Goal: Task Accomplishment & Management: Manage account settings

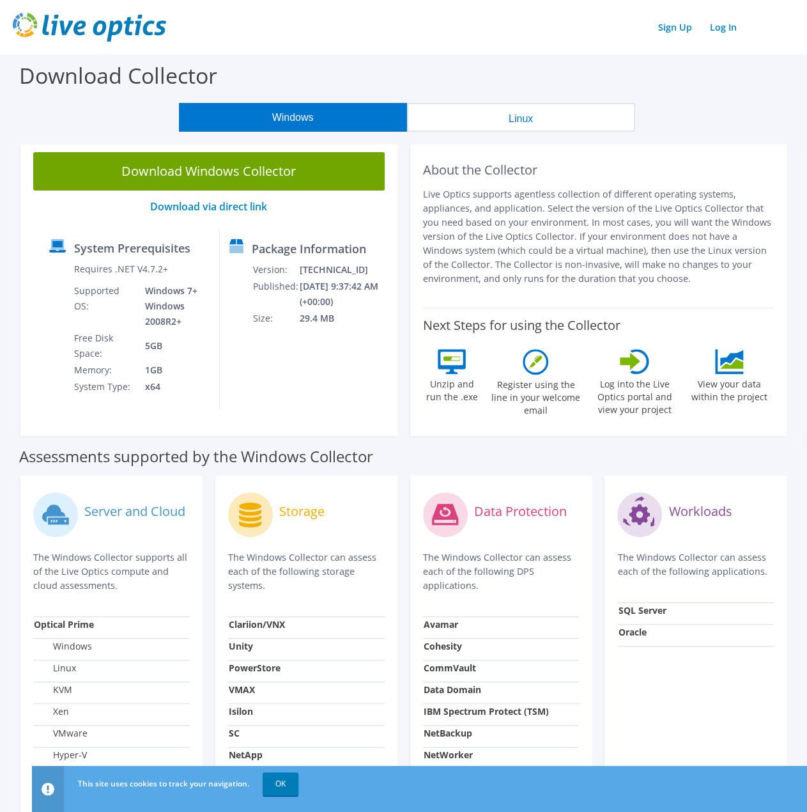
click at [727, 29] on link "Log In" at bounding box center [724, 27] width 40 height 19
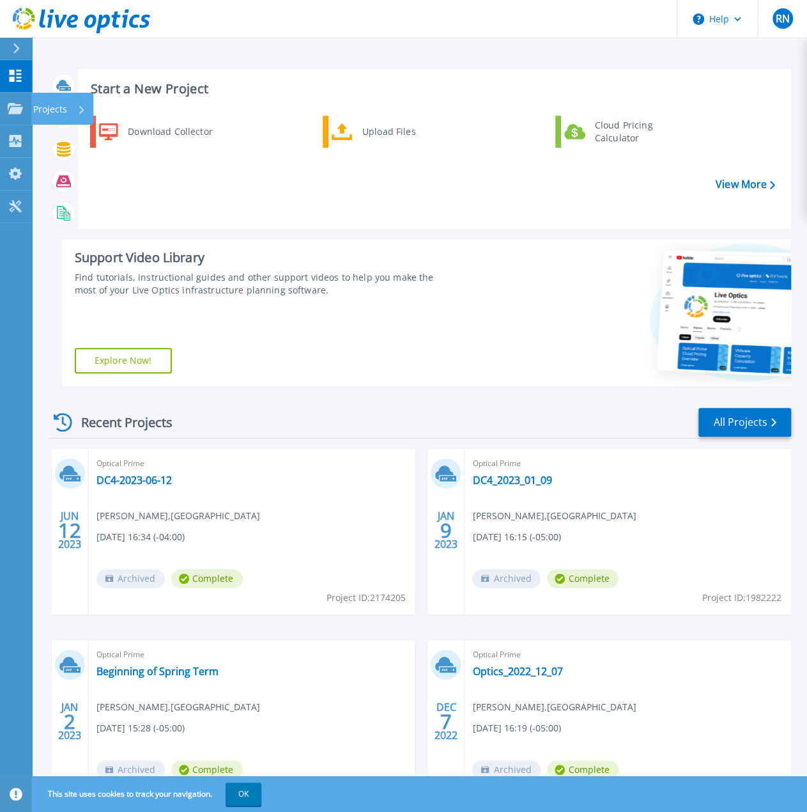
click at [8, 111] on icon at bounding box center [15, 108] width 15 height 11
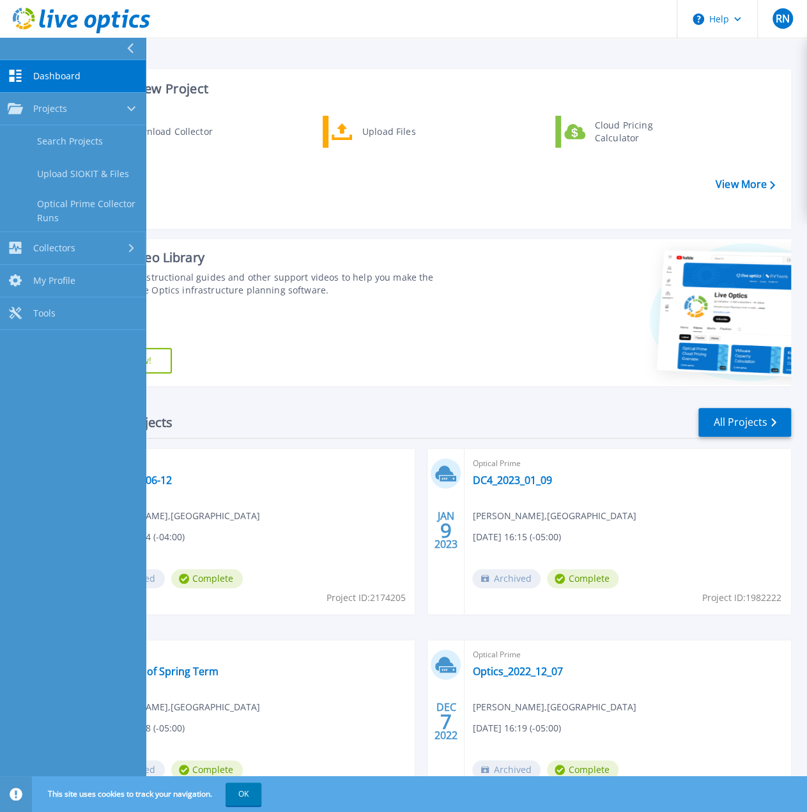
click at [59, 244] on span "Collectors" at bounding box center [54, 248] width 42 height 12
click at [61, 238] on span "My Profile" at bounding box center [54, 240] width 42 height 12
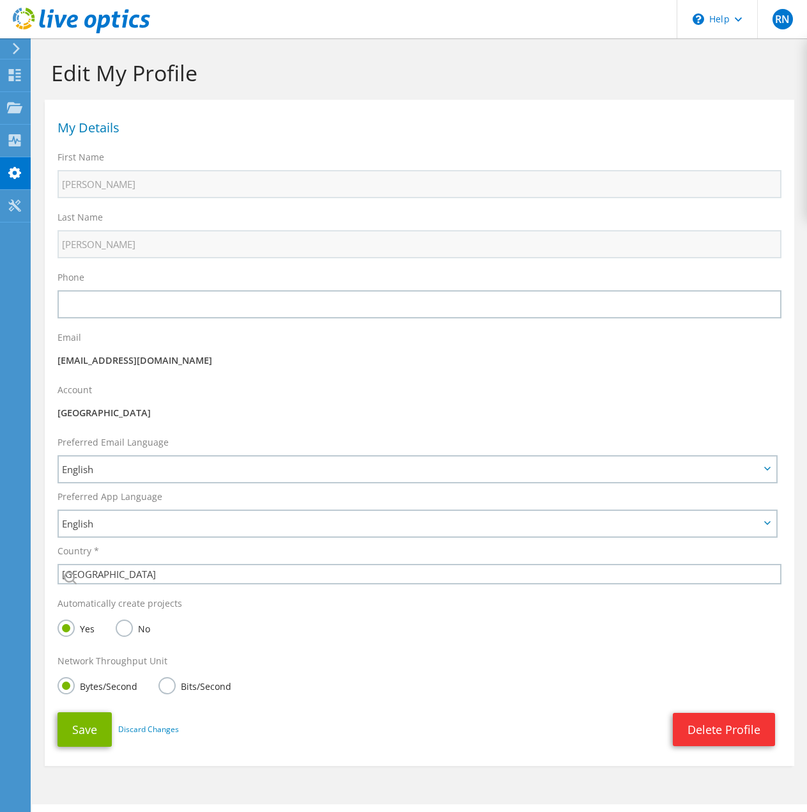
select select "224"
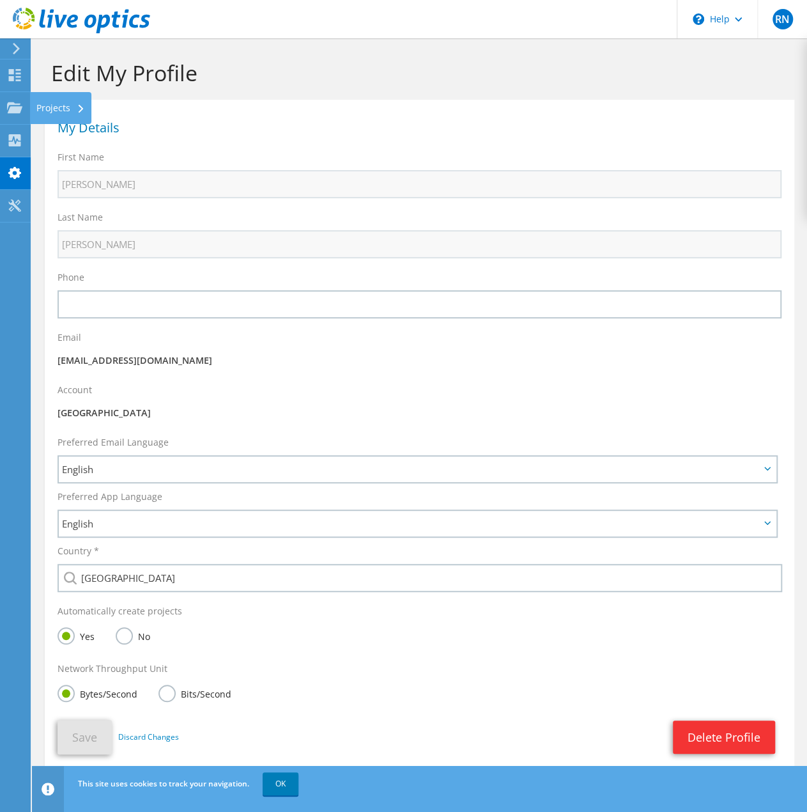
click at [18, 113] on div at bounding box center [14, 109] width 15 height 14
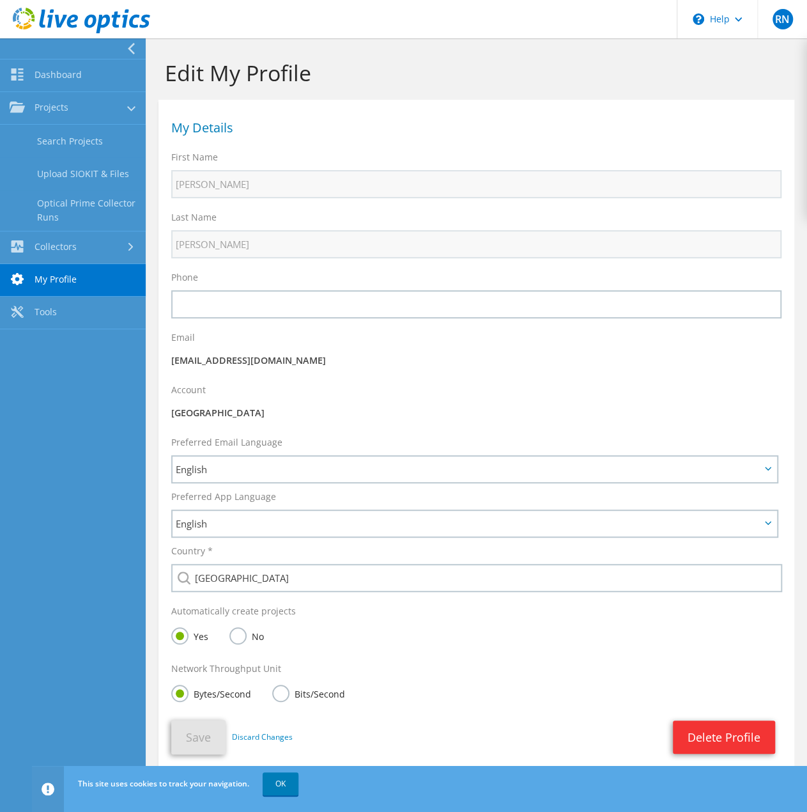
click at [72, 136] on link "Search Projects" at bounding box center [73, 141] width 146 height 33
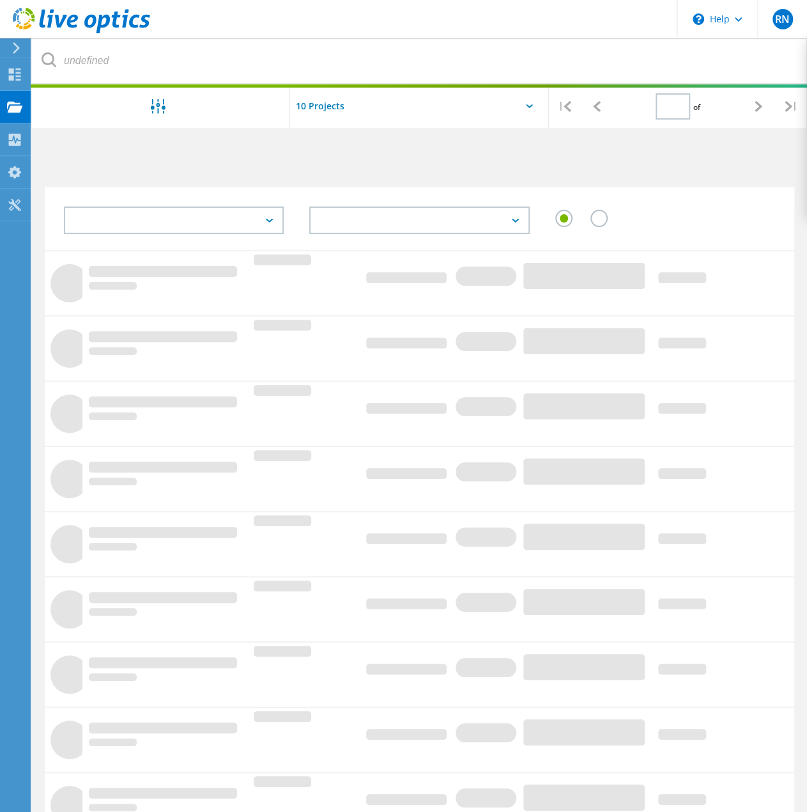
type input "1"
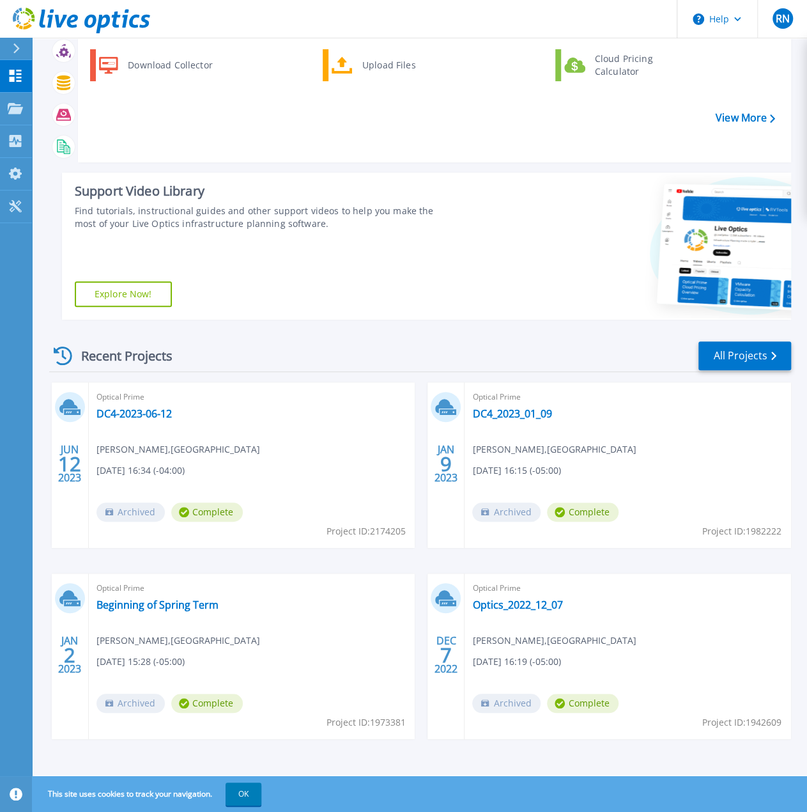
scroll to position [68, 0]
